Goal: Book appointment/travel/reservation

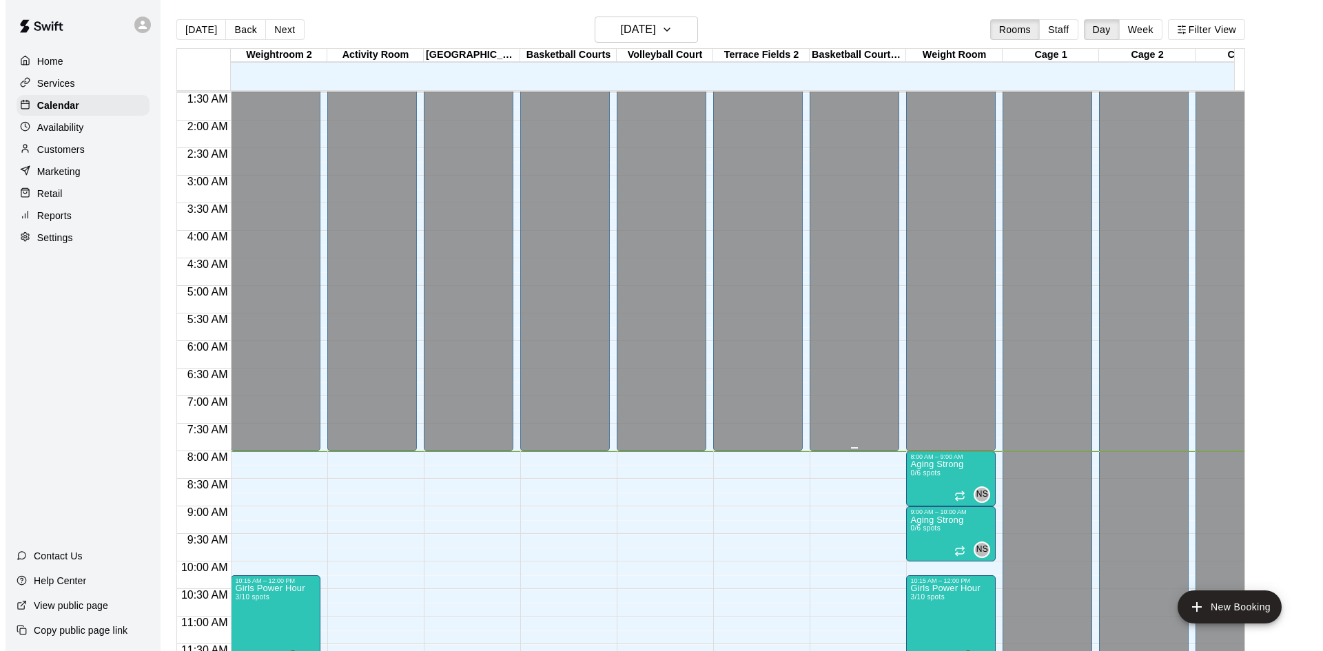
scroll to position [304, 0]
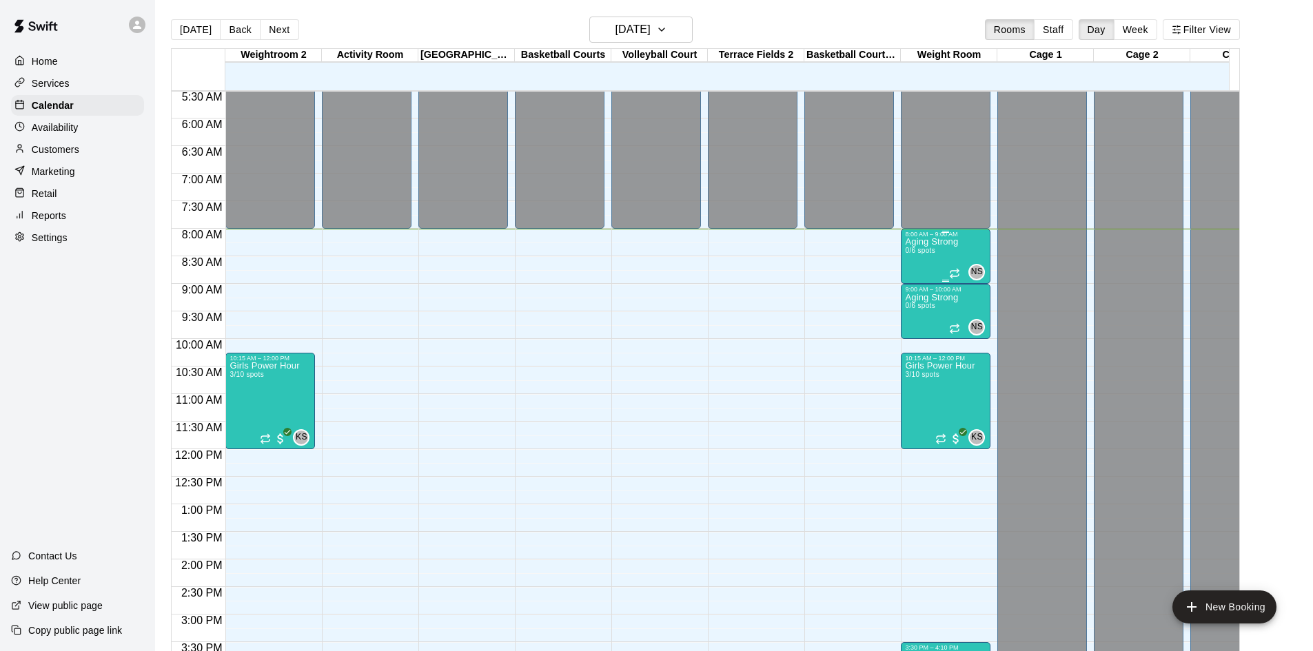
click at [933, 242] on p "Aging Strong" at bounding box center [931, 242] width 53 height 0
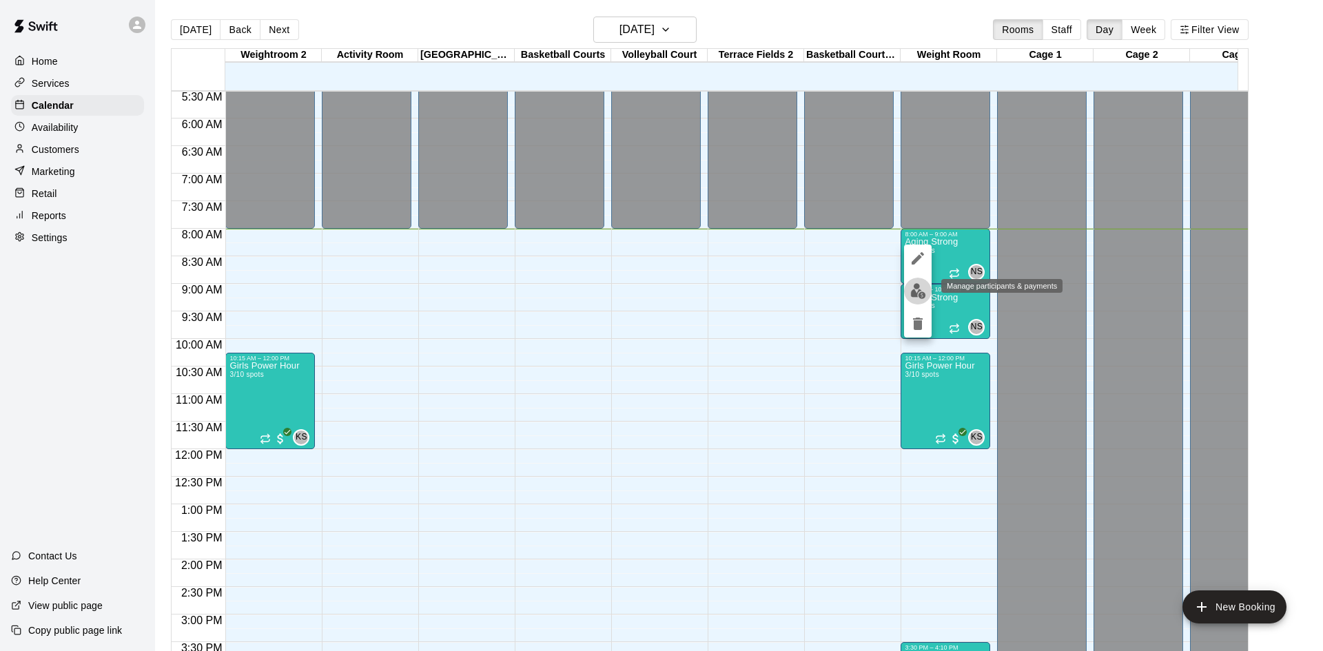
click at [916, 291] on img "edit" at bounding box center [918, 291] width 16 height 16
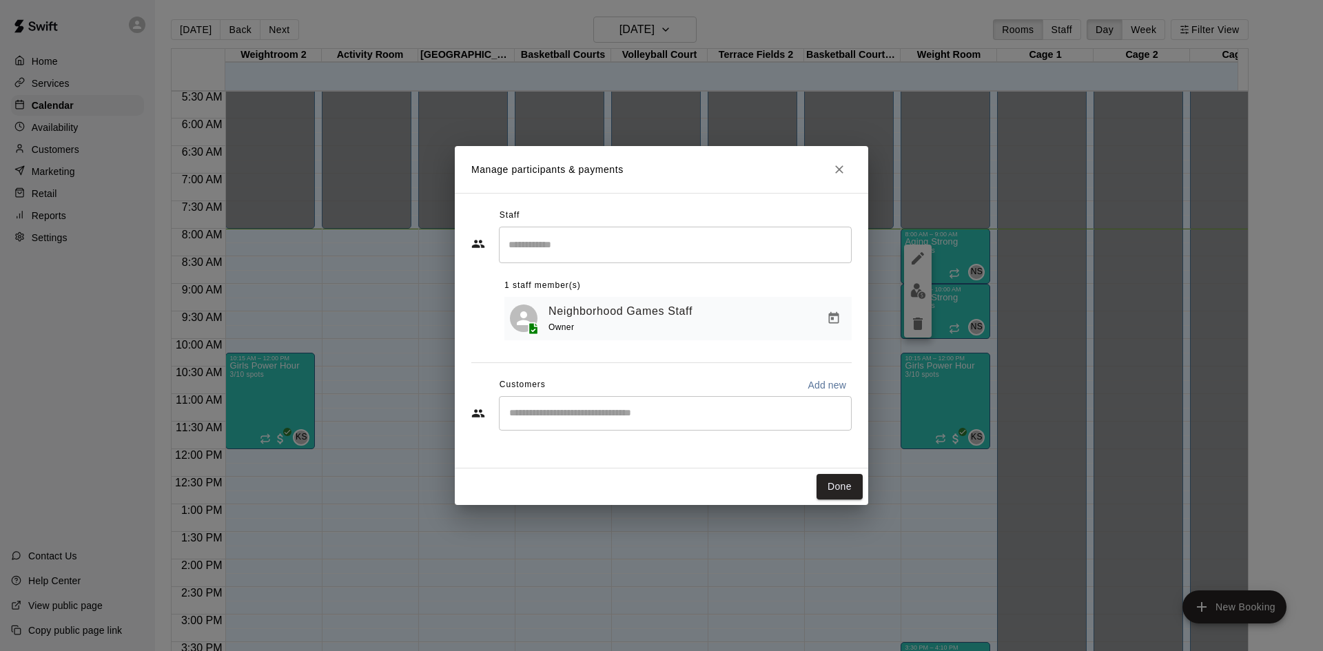
click at [594, 413] on input "Start typing to search customers..." at bounding box center [675, 414] width 340 height 14
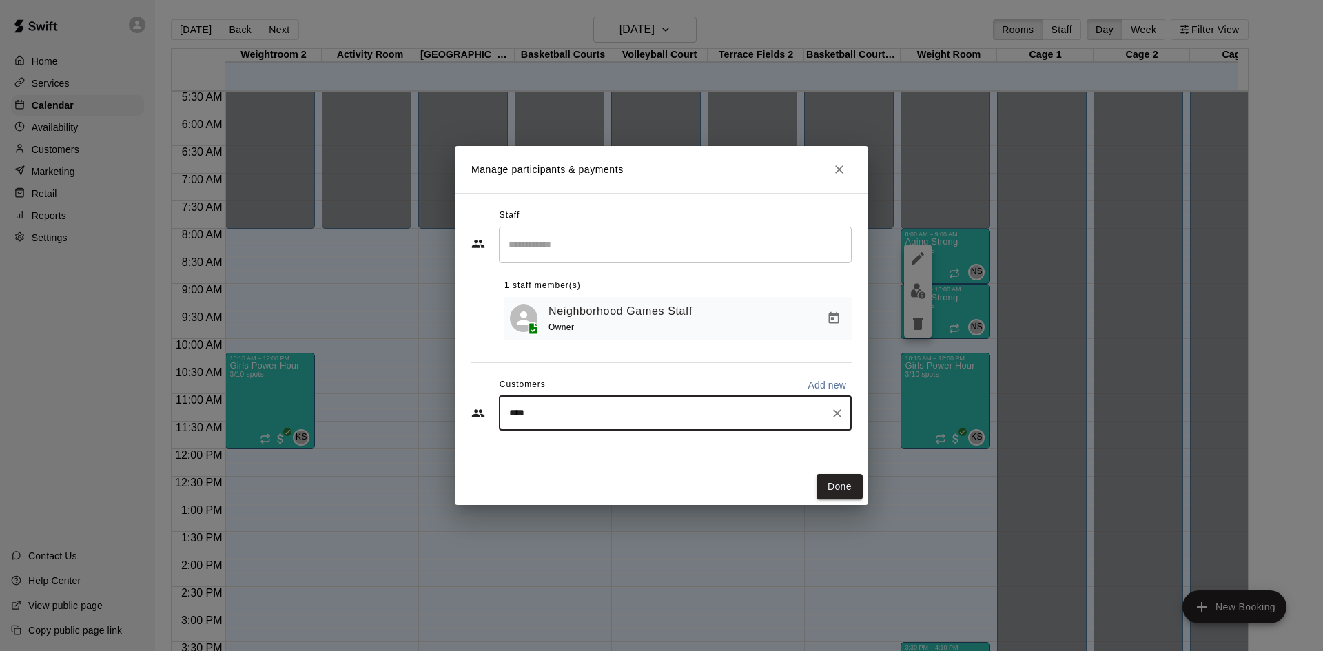
type input "*****"
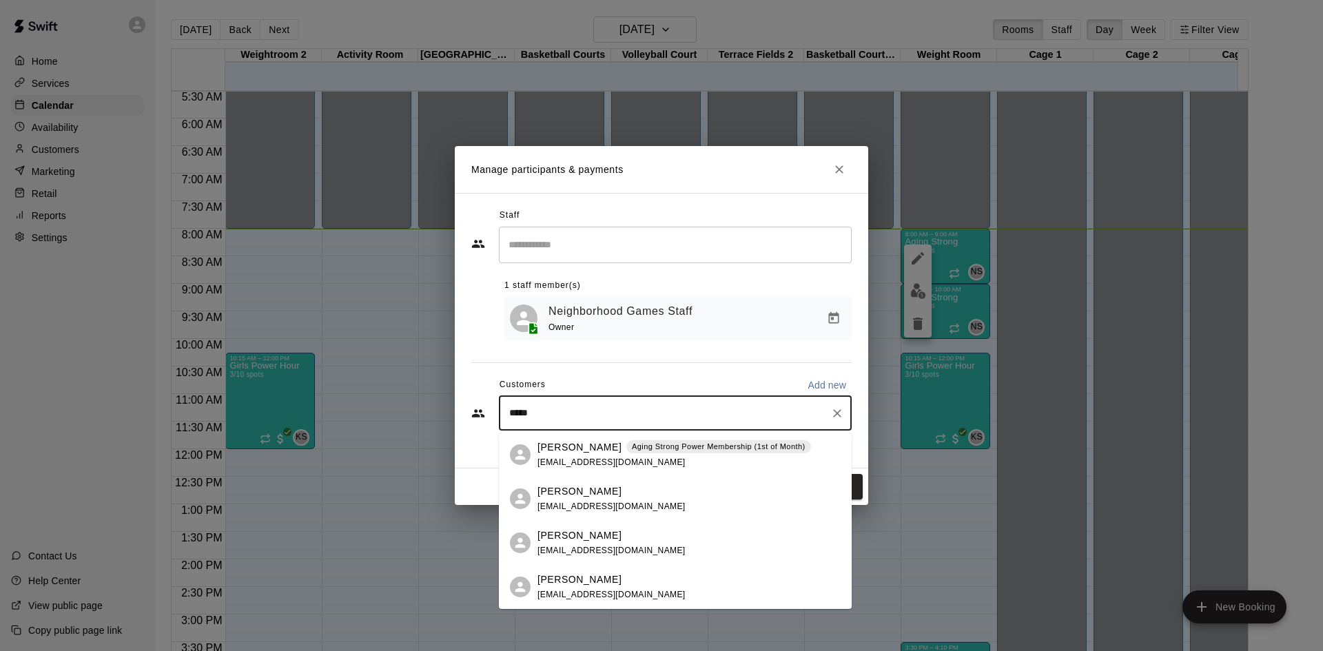
click at [633, 464] on div "Allyn Paul Aging Strong Power Membership (1st of Month) allyn.paul1@gmail.com" at bounding box center [674, 455] width 274 height 30
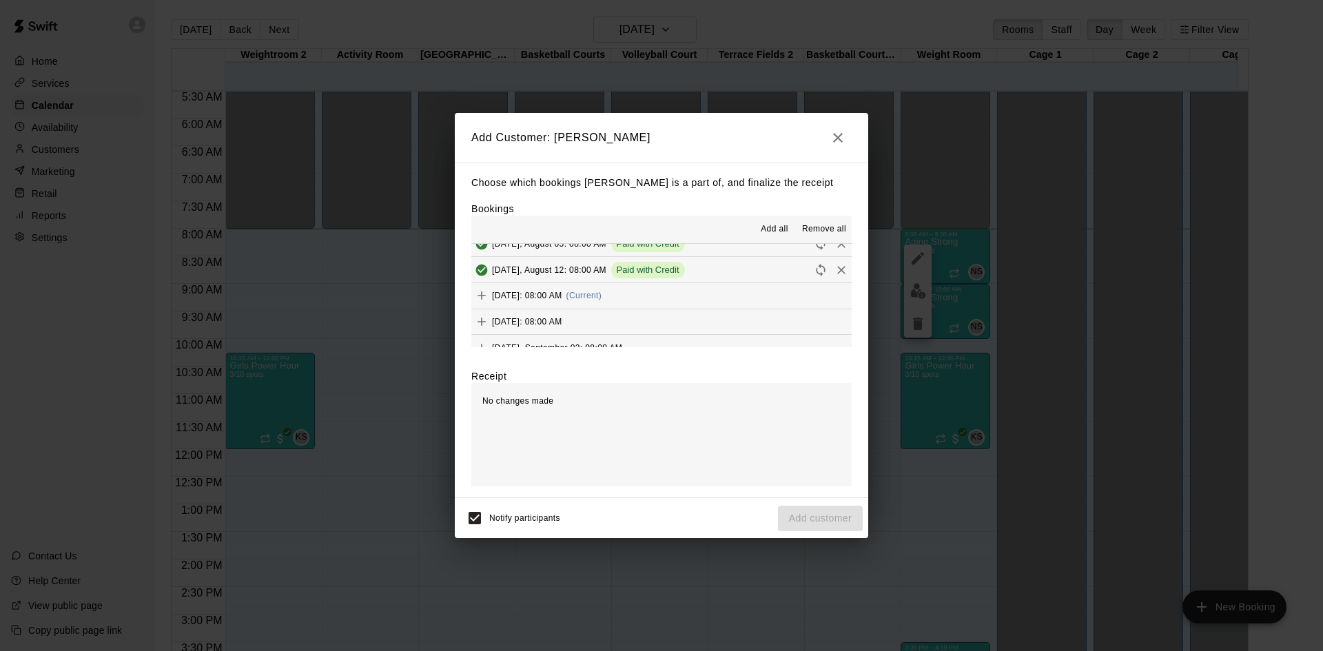
scroll to position [620, 0]
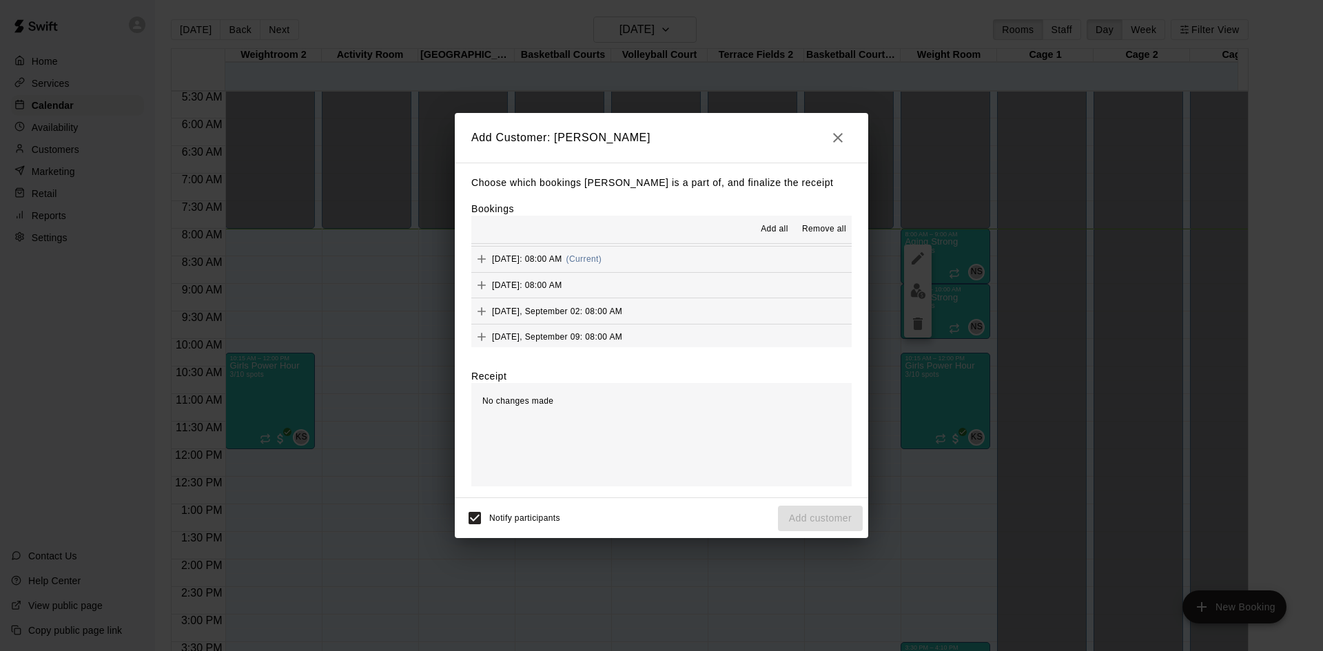
click at [602, 265] on div "Tuesday, August 19: 08:00 AM (Current)" at bounding box center [536, 259] width 130 height 21
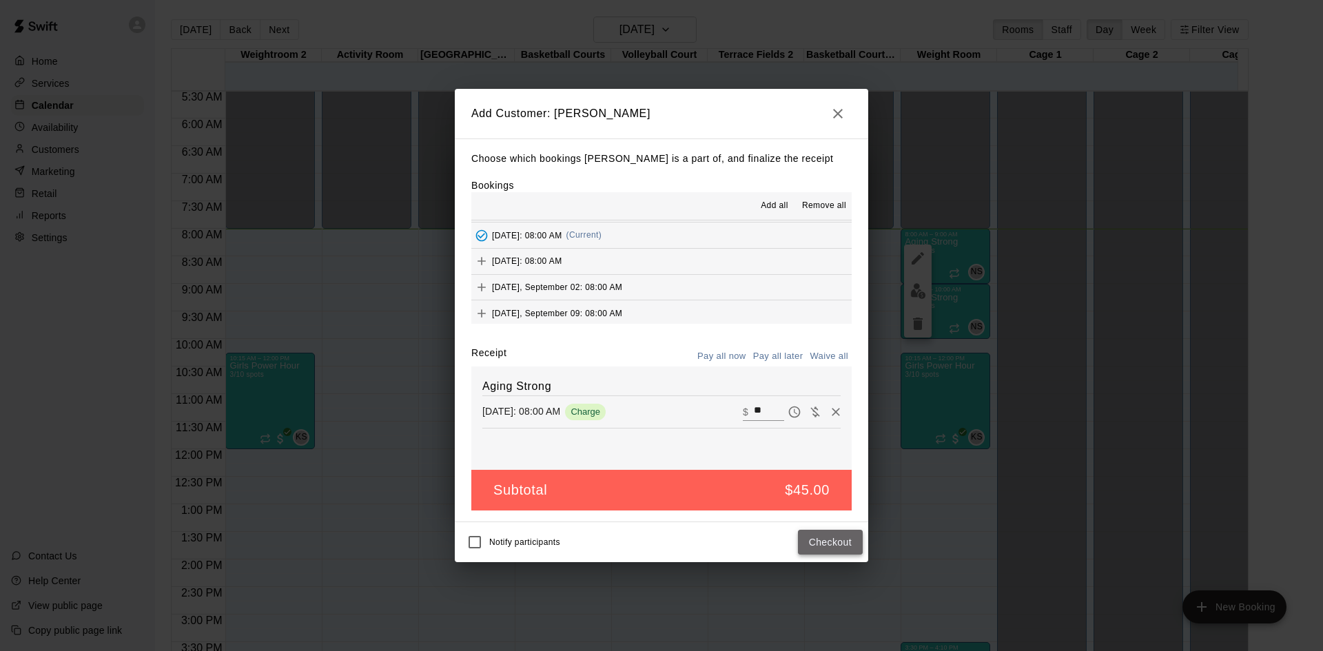
click at [826, 543] on button "Checkout" at bounding box center [830, 542] width 65 height 25
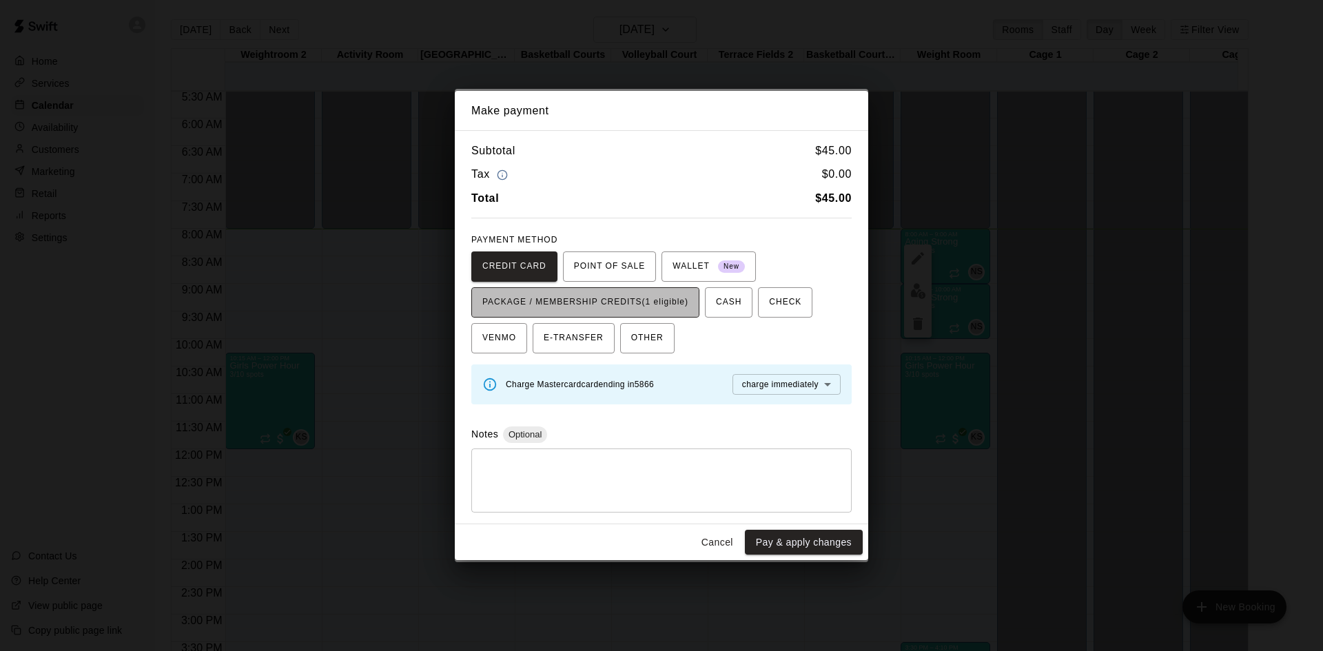
click at [648, 291] on span "PACKAGE / MEMBERSHIP CREDITS (1 eligible)" at bounding box center [585, 302] width 206 height 22
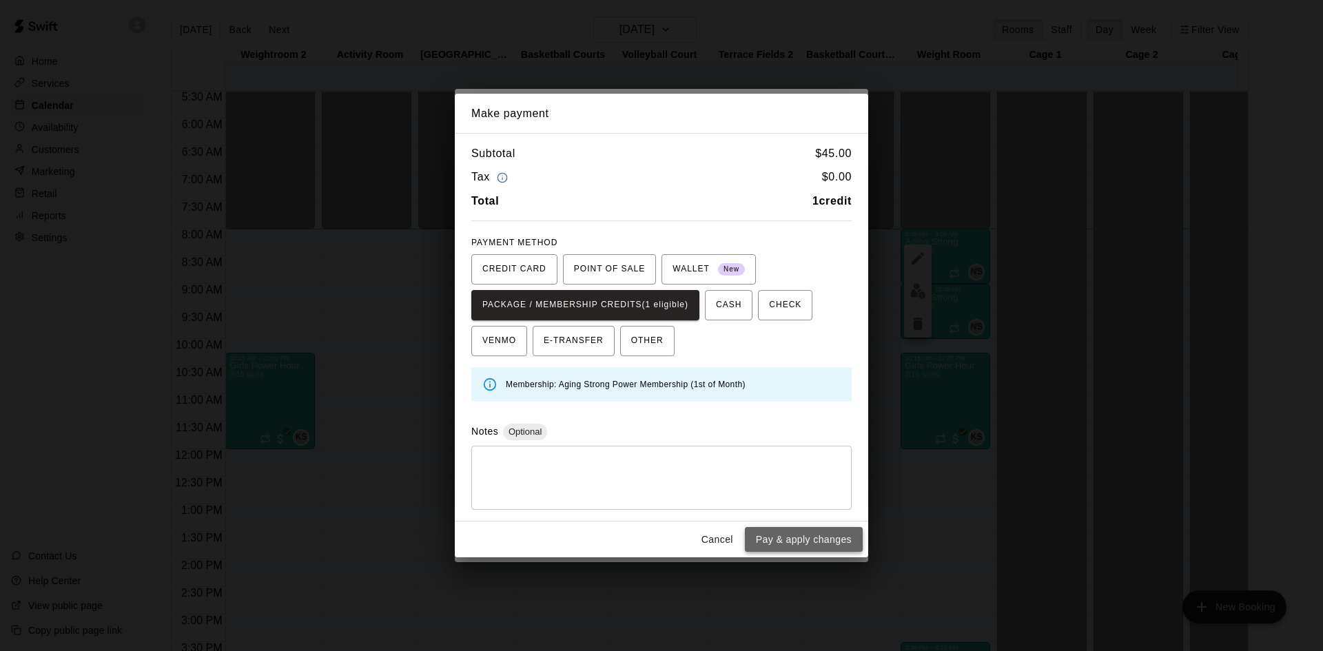
click at [771, 534] on button "Pay & apply changes" at bounding box center [804, 539] width 118 height 25
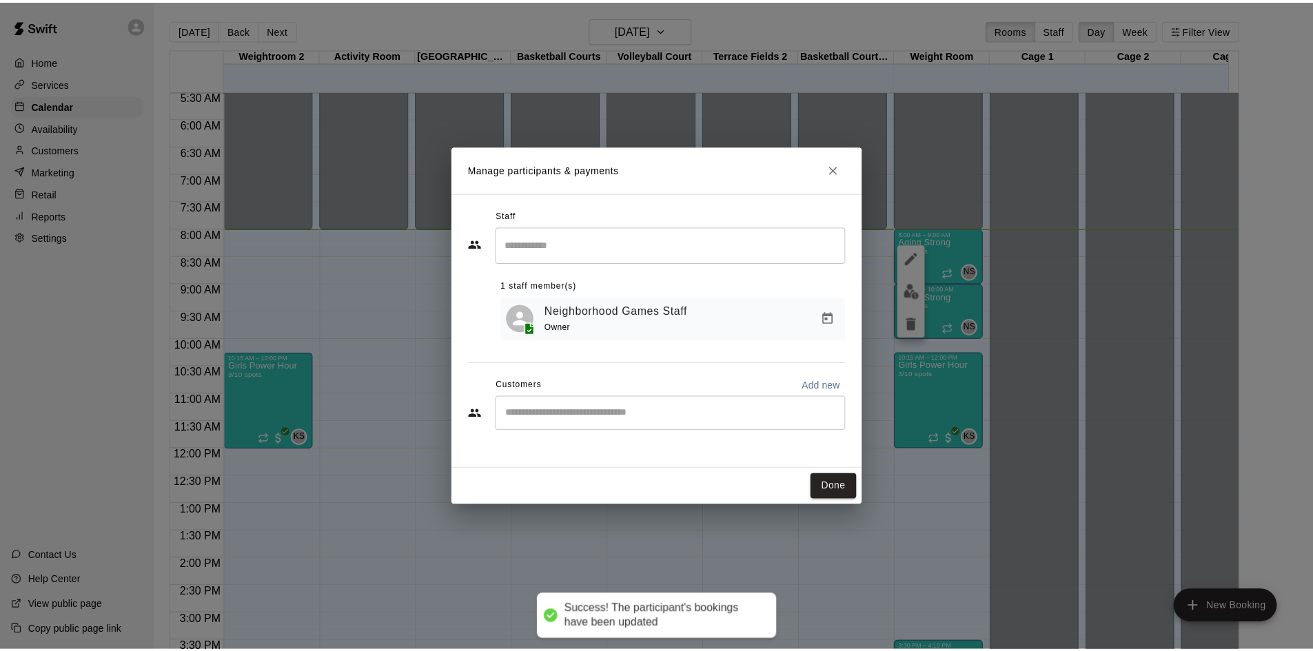
scroll to position [0, 0]
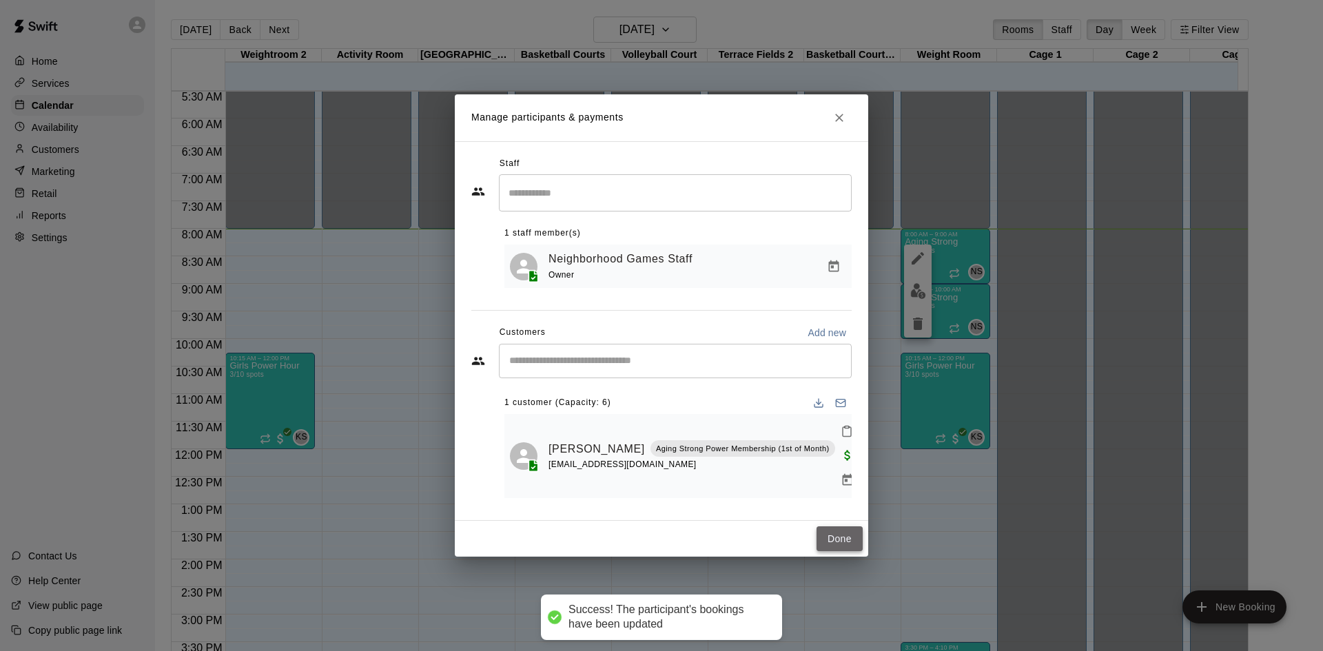
click at [832, 527] on button "Done" at bounding box center [840, 538] width 46 height 25
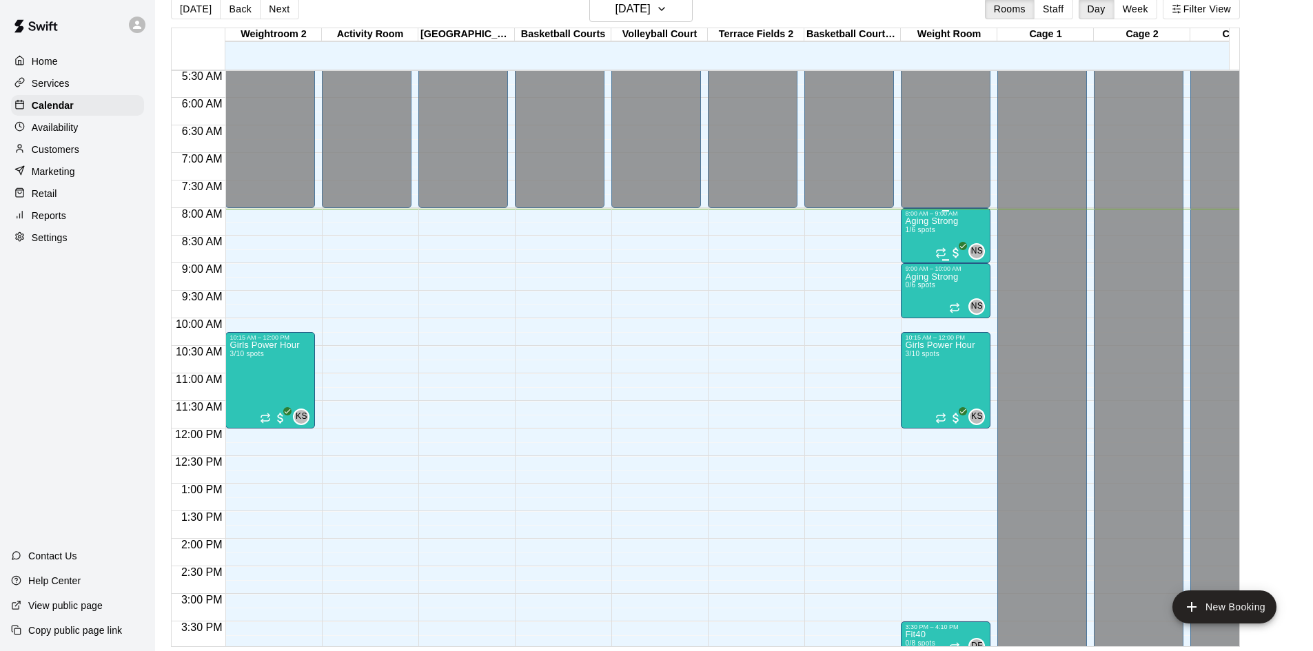
scroll to position [22, 0]
